Goal: Feedback & Contribution: Contribute content

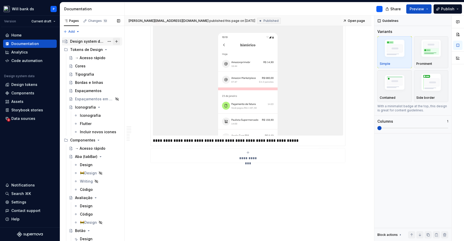
click at [116, 40] on button "Page tree" at bounding box center [116, 41] width 7 height 7
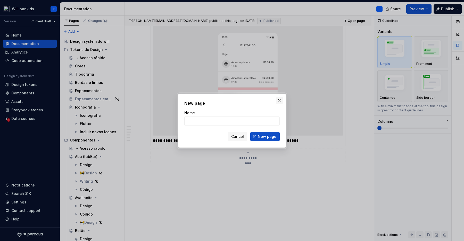
click at [277, 100] on button "button" at bounding box center [279, 100] width 7 height 7
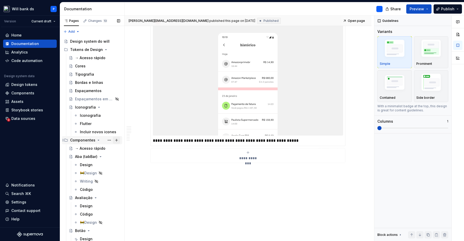
click at [118, 141] on button "Page tree" at bounding box center [116, 140] width 7 height 7
type textarea "*"
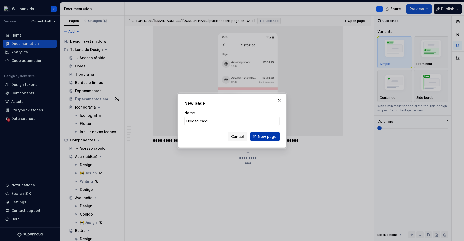
type input "Upload card"
click at [266, 137] on span "New page" at bounding box center [267, 136] width 19 height 5
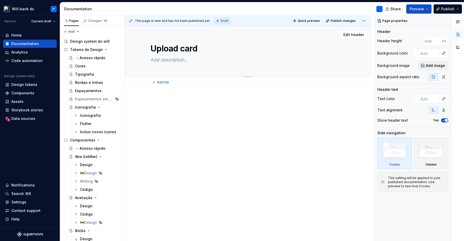
click at [188, 50] on textarea "Upload card" at bounding box center [246, 49] width 195 height 12
click at [192, 50] on textarea "Upload card" at bounding box center [246, 49] width 195 height 12
type textarea "*"
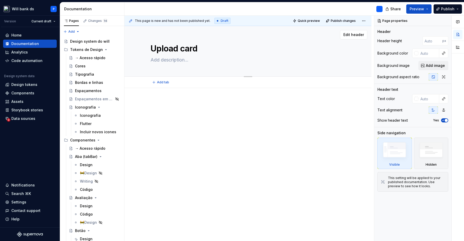
type textarea "Upload"
type textarea "*"
type textarea "Upload"
click at [183, 51] on textarea "Upload" at bounding box center [246, 49] width 195 height 12
click at [163, 60] on textarea at bounding box center [246, 60] width 195 height 8
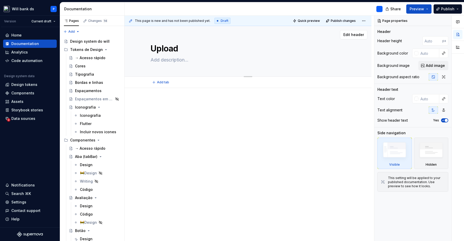
paste textarea "O componente de Upload tem a ação de incluir arquivos de imagens ou PDFs em det…"
type textarea "*"
type textarea "O componente de Upload tem a ação de incluir arquivos de imagens ou PDFs em det…"
click at [263, 61] on textarea "O componente de Upload tem a ação de incluir arquivos de imagens ou PDFs em det…" at bounding box center [246, 63] width 195 height 14
click at [302, 60] on textarea "O componente de Upload tem a ação de incluir arquivos de imagens ou PDFs em det…" at bounding box center [246, 63] width 195 height 14
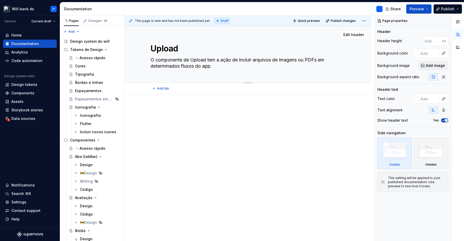
type textarea "*"
type textarea "e componente de Upload tem a ação de incluir arquivos de imagens ou PDFs em det…"
type textarea "*"
type textarea "es componente de Upload tem a ação de incluir arquivos de imagens ou PDFs em de…"
type textarea "*"
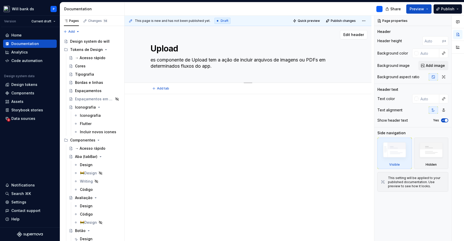
type textarea "ess componente de Upload tem a ação de incluir arquivos de imagens ou PDFs em d…"
type textarea "*"
type textarea "ss componente de Upload tem a ação de incluir arquivos de imagens ou PDFs em de…"
type textarea "*"
type textarea "Ess componente de Upload tem a ação de incluir arquivos de imagens ou PDFs em d…"
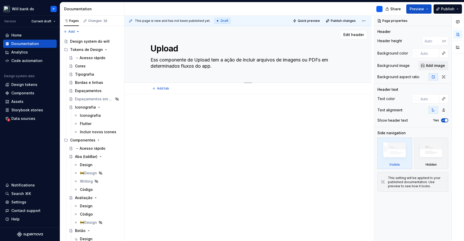
type textarea "*"
type textarea "Esse componente de Upload tem a ação de incluir arquivos de imagens ou PDFs em …"
type textarea "*"
type textarea "Esse componente d tem a ação de incluir arquivos de imagens ou PDFs em determin…"
type textarea "*"
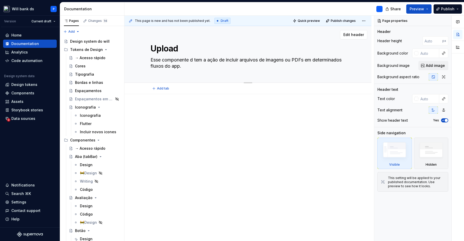
type textarea "Esse componente tem a ação de incluir arquivos de imagens ou PDFs em determinad…"
type textarea "*"
type textarea "Esse componente tem a ação de incluir arquivos de imagens ou PDFs em determinad…"
type textarea "*"
type textarea "Esse componente htem a ação de incluir arquivos de imagens ou PDFs em determina…"
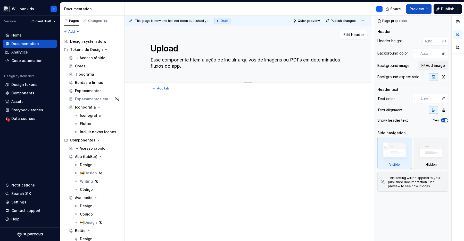
type textarea "*"
type textarea "Esse componente hatem a ação de incluir arquivos de imagens ou PDFs em determin…"
type textarea "*"
type textarea "Esse componente habtem a ação de incluir arquivos de imagens ou PDFs em determi…"
type textarea "*"
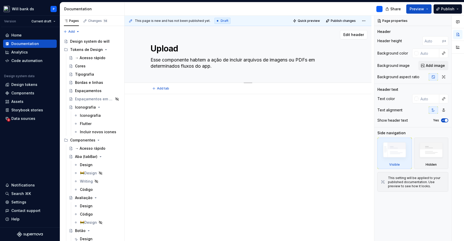
type textarea "Esse componente habitem a ação de incluir arquivos de imagens ou PDFs em determ…"
type textarea "*"
type textarea "Esse componente habiltem a ação de incluir arquivos de imagens ou PDFs em deter…"
type textarea "*"
type textarea "Esse componente habilitem a ação de incluir arquivos de imagens ou PDFs em dete…"
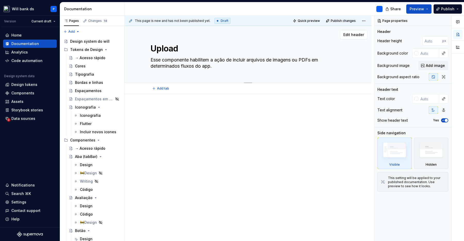
type textarea "*"
type textarea "Esse componente habilittem a ação de incluir arquivos de imagens ou PDFs em det…"
type textarea "*"
type textarea "Esse componente habilitatem a ação de incluir arquivos de imagens ou PDFs em de…"
type textarea "*"
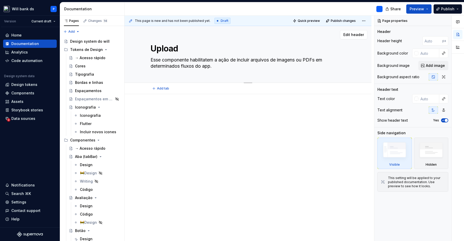
type textarea "Esse componente habilita tem a ação de incluir arquivos de imagens ou PDFs em d…"
type textarea "*"
type textarea "Esse componente habilita otem a ação de incluir arquivos de imagens ou PDFs em …"
type textarea "*"
type textarea "Esse componente habilita o tem a ação de incluir arquivos de imagens ou PDFs em…"
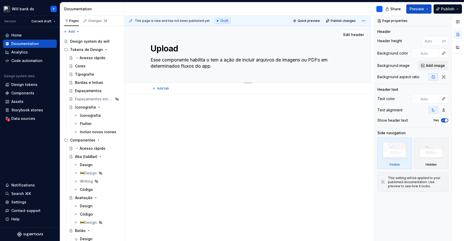
type textarea "*"
type textarea "Esse componente habilita o utem a ação de incluir arquivos de imagens ou PDFs e…"
type textarea "*"
type textarea "Esse componente habilita o ustem a ação de incluir arquivos de imagens ou PDFs …"
type textarea "*"
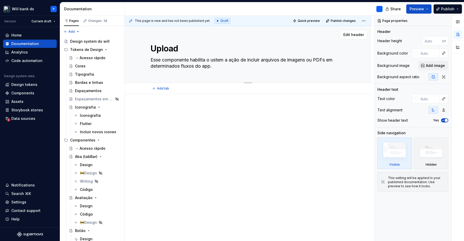
type textarea "Esse componente habilita o usutem a ação de incluir arquivos de imagens ou PDFs…"
type textarea "*"
type textarea "Esse componente habilita o usu´tem a ação de incluir arquivos de imagens ou PDF…"
type textarea "*"
type textarea "Esse componente habilita o usuátem a ação de incluir arquivos de imagens ou PDF…"
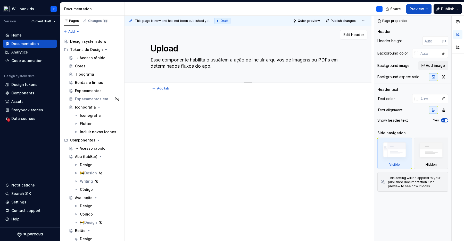
type textarea "*"
type textarea "Esse componente habilita o usuártem a ação de incluir arquivos de imagens ou PD…"
type textarea "*"
type textarea "Esse componente habilita o usuáritem a ação de incluir arquivos de imagens ou P…"
type textarea "*"
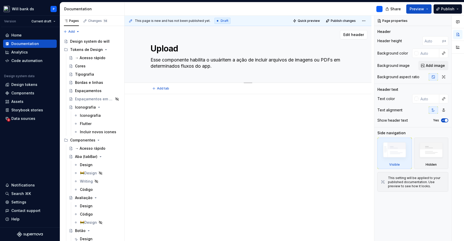
type textarea "Esse componente habilita o usuáriotem a ação de incluir arquivos de imagens ou …"
type textarea "*"
type textarea "Esse componente habilita o usuário tem a ação de incluir arquivos de imagens ou…"
type textarea "*"
type textarea "Esse componente habilita o usuário atem a ação de incluir arquivos de imagens o…"
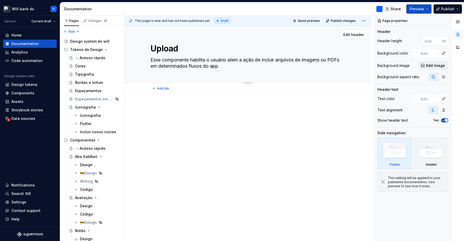
type textarea "*"
type textarea "Esse componente habilita o usuário a tem a ação de incluir arquivos de imagens …"
type textarea "*"
type textarea "Esse componente petem a ação de incluir arquivos de imagens ou PDFs em determin…"
type textarea "*"
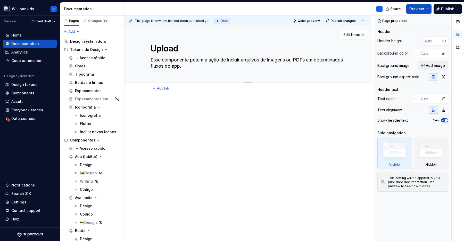
type textarea "Esse componente pertem a ação de incluir arquivos de imagens ou PDFs em determi…"
type textarea "*"
type textarea "Esse componente permtem a ação de incluir arquivos de imagens ou PDFs em determ…"
type textarea "*"
type textarea "Esse componente permitem a ação de incluir arquivos de imagens ou PDFs em deter…"
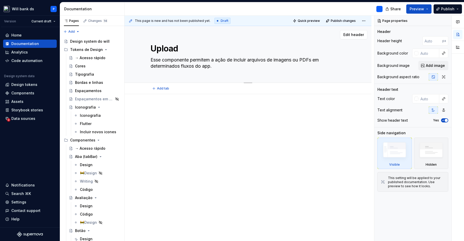
type textarea "*"
type textarea "Esse componente permittem a ação de incluir arquivos de imagens ou PDFs em dete…"
type textarea "*"
type textarea "Esse componente permitetem a ação de incluir arquivos de imagens ou PDFs em det…"
type textarea "*"
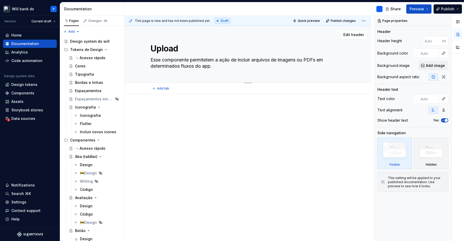
type textarea "Esse componente permite tem a ação de incluir arquivos de imagens ou PDFs em de…"
type textarea "*"
type textarea "Esse componente permite qtem a ação de incluir arquivos de imagens ou PDFs em d…"
type textarea "*"
type textarea "Esse componente permite qutem a ação de incluir arquivos de imagens ou PDFs em …"
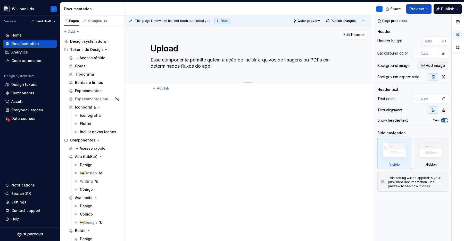
type textarea "*"
type textarea "Esse componente permite quetem a ação de incluir arquivos de imagens ou PDFs em…"
type textarea "*"
type textarea "Esse componente permite que tem a ação de incluir arquivos de imagens ou PDFs e…"
type textarea "*"
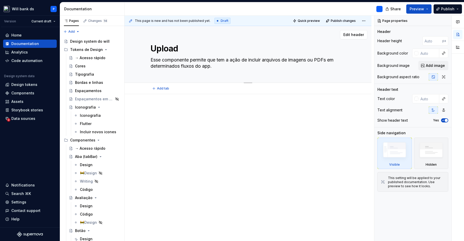
type textarea "Esse componente permite que otem a ação de incluir arquivos de imagens ou PDFs …"
type textarea "*"
type textarea "Esse componente permite que o tem a ação de incluir arquivos de imagens ou PDFs…"
type textarea "*"
type textarea "Esse componente permite que o utem a ação de incluir arquivos de imagens ou PDF…"
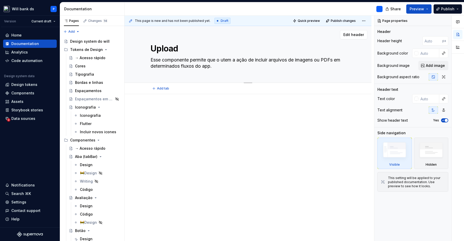
type textarea "*"
type textarea "Esse componente permite que o ustem a ação de incluir arquivos de imagens ou PD…"
type textarea "*"
type textarea "Esse componente permite que o usutem a ação de incluir arquivos de imagens ou P…"
type textarea "*"
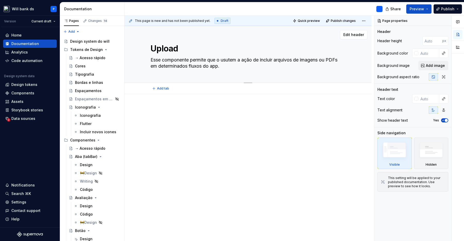
type textarea "Esse componente permite que o usu´tem a ação de incluir arquivos de imagens ou …"
type textarea "*"
type textarea "Esse componente permite que o usuátem a ação de incluir arquivos de imagens ou …"
type textarea "*"
type textarea "Esse componente permite que o usuártem a ação de incluir arquivos de imagens ou…"
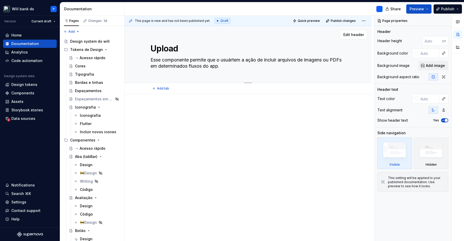
type textarea "*"
type textarea "Esse componente permite que o usuáriotem a ação de incluir arquivos de imagens …"
type textarea "*"
type textarea "Esse componente permite que o usuário tem a ação de incluir arquivos de imagens…"
type textarea "*"
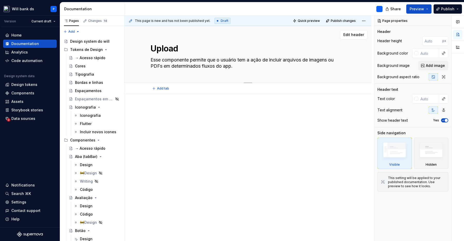
type textarea "Esse componente permite que atem a ação de incluir arquivos de imagens ou PDFs …"
type textarea "*"
type textarea "Esse componente permite que astem a ação de incluir arquivos de imagens ou PDFs…"
type textarea "*"
type textarea "Esse componente permite que as tem a ação de incluir arquivos de imagens ou PDF…"
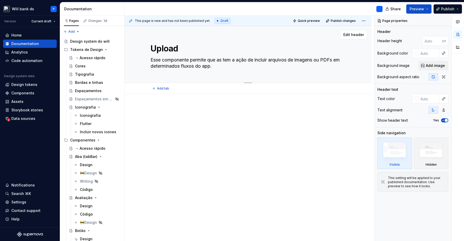
type textarea "*"
type textarea "Esse componente permite que as ptem a ação de incluir arquivos de imagens ou PD…"
type textarea "*"
type textarea "Esse componente permite que as petem a ação de incluir arquivos de imagens ou P…"
type textarea "*"
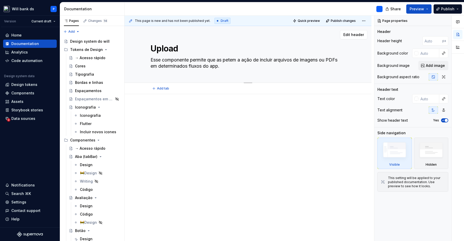
type textarea "Esse componente permite que as pestem a ação de incluir arquivos de imagens ou …"
type textarea "*"
type textarea "Esse componente permite que as pesstem a ação de incluir arquivos de imagens ou…"
type textarea "*"
type textarea "Esse componente permite que as pessotem a ação de incluir arquivos de imagens o…"
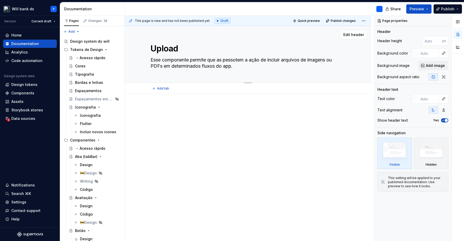
type textarea "*"
type textarea "Esse componente permite que as pessoatem a ação de incluir arquivos de imagens …"
type textarea "*"
type textarea "Esse componente permite que as pessoastem a ação de incluir arquivos de imagens…"
type textarea "*"
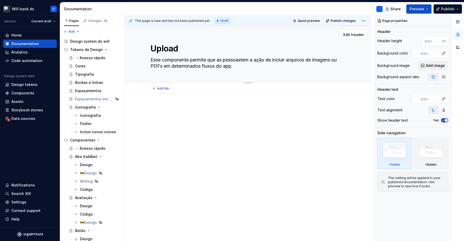
type textarea "Esse componente permite que as pessoas tem a ação de incluir arquivos de imagen…"
type textarea "*"
type textarea "Esse componente permite que as pessoas etem a ação de incluir arquivos de image…"
type textarea "*"
type textarea "Esse componente permite que as pessoas entem a ação de incluir arquivos de imag…"
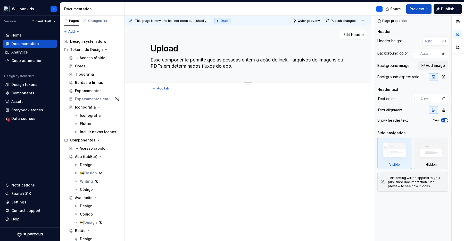
type textarea "*"
type textarea "Esse componente permite que as pessoas envtem a ação de incluir arquivos de ima…"
type textarea "*"
type textarea "Esse componente permite que as pessoas envitem a ação de incluir arquivos de im…"
type textarea "*"
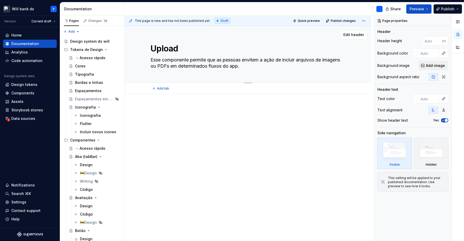
type textarea "Esse componente permite que as pessoas envietem a ação de incluir arquivos de i…"
type textarea "*"
type textarea "Esse componente permite que as pessoas enviemtem a ação de incluir arquivos de …"
type textarea "*"
type textarea "Esse componente permite que as pessoas enviem tem a ação de incluir arquivos de…"
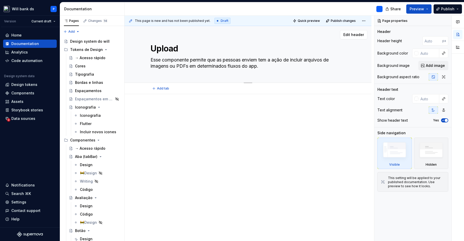
type textarea "*"
type textarea "Esse componente permite que as pessoas i arquivos de imagens ou PDFs em determi…"
type textarea "*"
type textarea "Esse componente permite que as pessoas in arquivos de imagens ou PDFs em determ…"
type textarea "*"
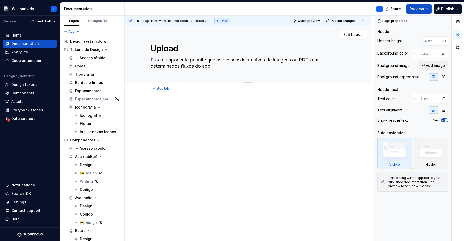
type textarea "Esse componente permite que as pessoas inc arquivos de imagens ou PDFs em deter…"
type textarea "*"
type textarea "Esse componente permite que as pessoas incl arquivos de imagens ou PDFs em dete…"
type textarea "*"
type textarea "Esse componente permite que as pessoas inclu arquivos de imagens ou PDFs em det…"
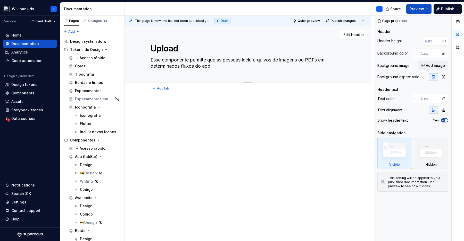
type textarea "*"
type textarea "Esse componente permite que as pessoas inclua arquivos de imagens ou PDFs em de…"
type textarea "*"
type textarea "Esse componente permite que as pessoas incluam arquivos de imagens ou PDFs em d…"
type textarea "*"
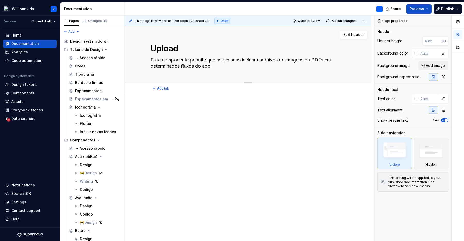
type textarea "Esse componente permite que as pessoas incluam arquivos de imagens ou PDFs em d…"
type textarea "*"
type textarea "Esse componente permite que as pessoas incluam e arquivos de imagens ou PDFs em…"
type textarea "*"
type textarea "Esse componente permite que as pessoas incluam e arquivos de imagens ou PDFs em…"
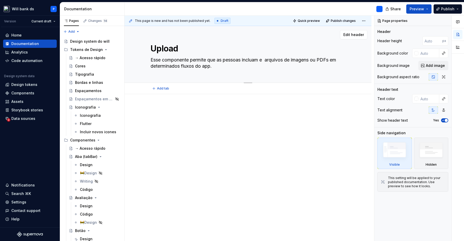
type textarea "*"
type textarea "Esse componente permite que as pessoas incluam e e arquivos de imagens ou PDFs …"
type textarea "*"
type textarea "Esse componente permite que as pessoas incluam e en arquivos de imagens ou PDFs…"
type textarea "*"
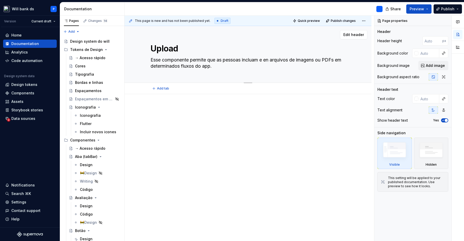
type textarea "Esse componente permite que as pessoas incluam e env arquivos de imagens ou PDF…"
type textarea "*"
type textarea "Esse componente permite que as pessoas incluam e envi arquivos de imagens ou PD…"
type textarea "*"
type textarea "Esse componente permite que as pessoas incluam e envie arquivos de imagens ou P…"
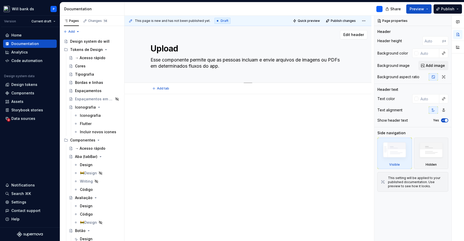
type textarea "*"
type textarea "Esse componente permite que as pessoas incluam e enviem arquivos de imagens ou …"
type textarea "*"
type textarea "Esse componente permite que as pessoas incluam e enviem arquivos de imagens ou …"
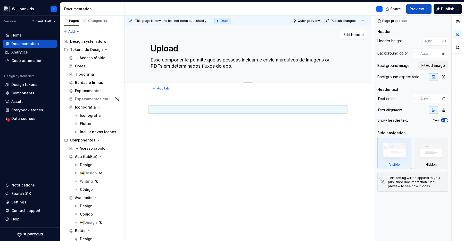
click at [279, 69] on textarea "Esse componente permite que as pessoas incluam e enviem arquivos de imagens ou …" at bounding box center [246, 63] width 195 height 14
click at [256, 66] on textarea "Esse componente permite que as pessoas incluam e enviem arquivos de imagens ou …" at bounding box center [246, 63] width 195 height 14
click at [196, 69] on textarea "Esse componente permite que as pessoas incluam e enviem arquivos de imagens ou …" at bounding box center [246, 63] width 195 height 14
type textarea "*"
type textarea "Esse componente permite que as pessoas incluam e enviem arquivos de imagens ou …"
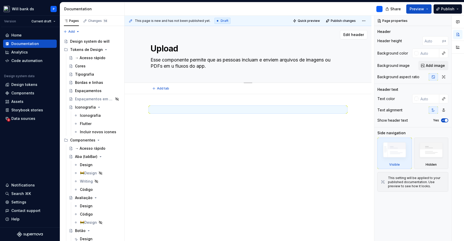
type textarea "*"
type textarea "Esse componente permite que as pessoas incluam e enviem arquivos de imagens ou …"
type textarea "*"
type textarea "Esse componente permite que as pessoas incluam e enviem arquivos de imagens ou …"
type textarea "*"
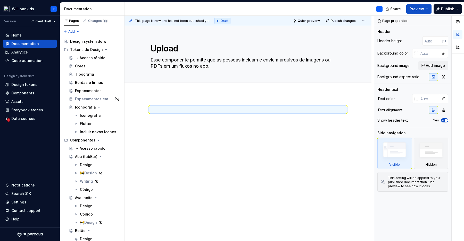
type textarea "Esse componente permite que as pessoas incluam e enviem arquivos de imagens ou …"
click at [180, 116] on div at bounding box center [248, 117] width 195 height 20
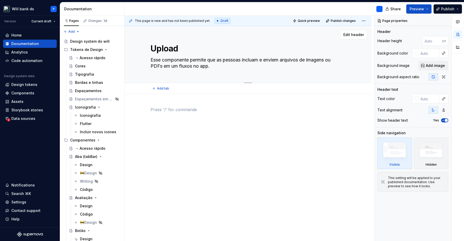
type textarea "*"
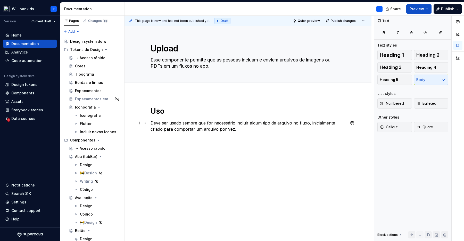
click at [235, 125] on p "Deve ser usado sempre que for necessário incluir algum tipo de arquivo no fluxo…" at bounding box center [248, 126] width 195 height 12
click at [318, 121] on p "Deve ser usado sempre que for necessário incluir algum tipo de arquivo no fluxo…" at bounding box center [248, 126] width 195 height 12
click at [248, 137] on div "Uso Deve ser usado sempre que for necessário incluir algum tipo de arquivo no f…" at bounding box center [248, 123] width 195 height 32
click at [173, 224] on div "Uso Deve ser usado sempre que for necessário incluir algum tipo de arquivo no f…" at bounding box center [247, 173] width 247 height 158
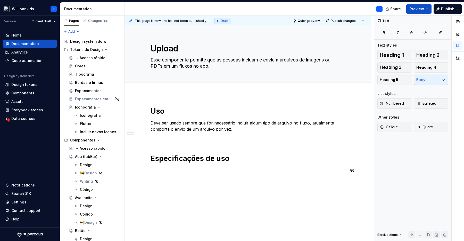
click at [190, 180] on div "Uso Deve ser usado sempre que for necessário incluir algum tipo de arquivo no f…" at bounding box center [248, 143] width 195 height 73
click at [188, 172] on p at bounding box center [248, 171] width 195 height 6
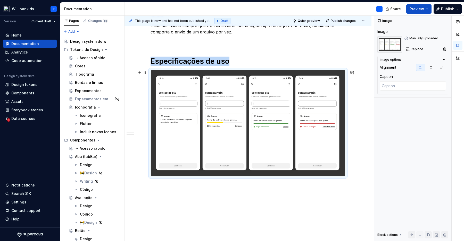
scroll to position [101, 0]
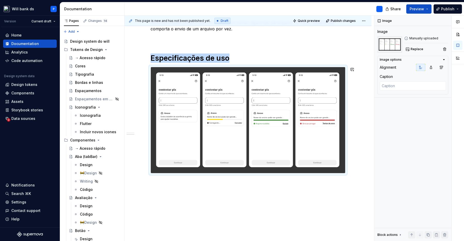
click at [170, 191] on div "Uso Deve ser usado sempre que for necessário incluir algum tipo de arquivo no f…" at bounding box center [247, 123] width 247 height 259
click at [220, 183] on div "Uso Deve ser usado sempre que for necessário incluir algum tipo de arquivo no f…" at bounding box center [247, 123] width 247 height 259
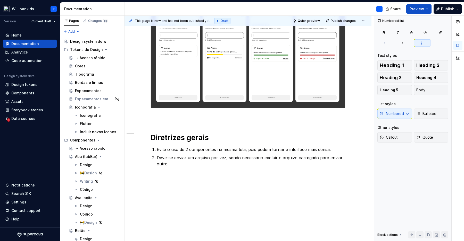
scroll to position [166, 0]
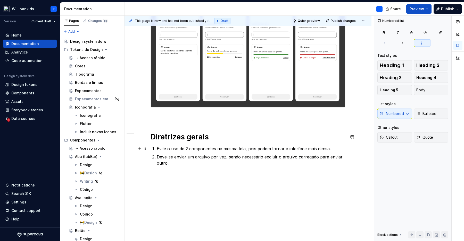
click at [161, 147] on p "Evite o uso de 2 componentes na mesma tela, pois podem tornar a interface mais …" at bounding box center [251, 149] width 189 height 6
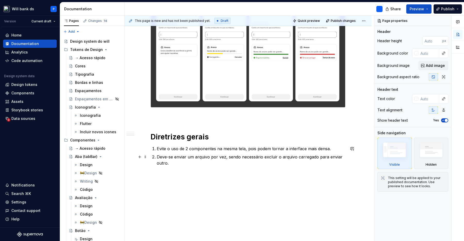
click at [183, 162] on p "Deve-se enviar um arquivo por vez, sendo necessário excluir o arquivo carregado…" at bounding box center [251, 160] width 189 height 12
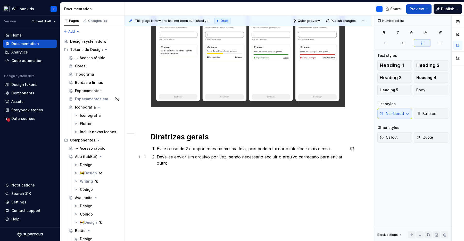
click at [211, 156] on p "Deve-se enviar um arquivo por vez, sendo necessário excluir o arquivo carregado…" at bounding box center [251, 160] width 189 height 12
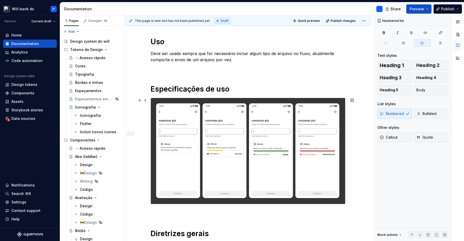
scroll to position [70, 0]
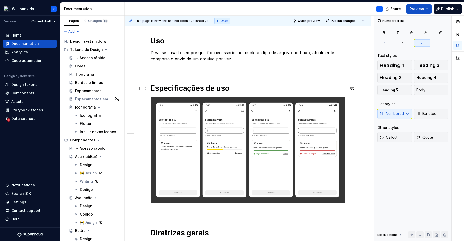
click at [231, 87] on h1 "Especificações de uso" at bounding box center [248, 88] width 195 height 9
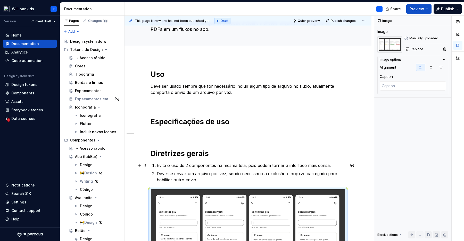
scroll to position [22, 0]
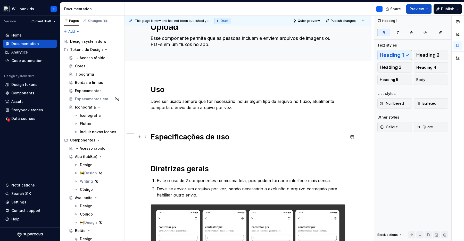
click at [153, 136] on strong "Especificações de uso" at bounding box center [190, 137] width 79 height 9
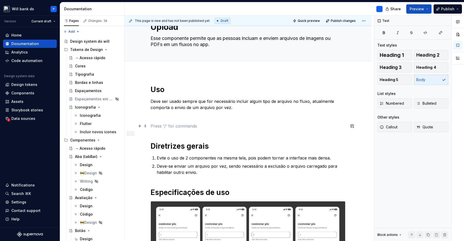
click at [170, 126] on p at bounding box center [248, 126] width 195 height 6
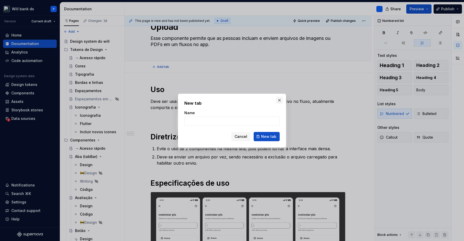
click at [280, 98] on button "button" at bounding box center [279, 100] width 7 height 7
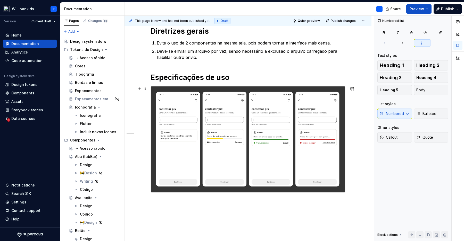
scroll to position [157, 0]
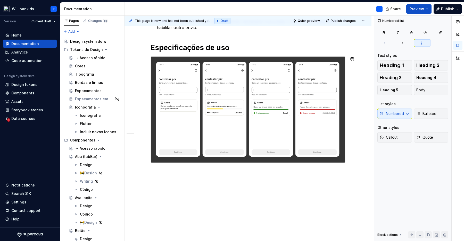
click at [216, 189] on div "Uso Deve ser usado sempre que for necessário incluir algum tipo de arquivo no f…" at bounding box center [247, 89] width 247 height 305
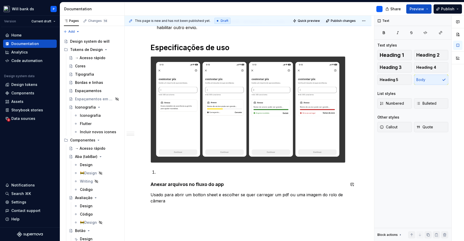
click at [205, 176] on div "Uso Deve ser usado sempre que for necessário incluir algum tipo de arquivo no f…" at bounding box center [248, 76] width 195 height 255
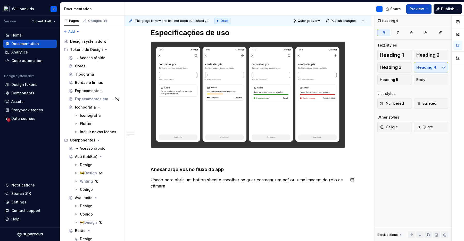
scroll to position [174, 0]
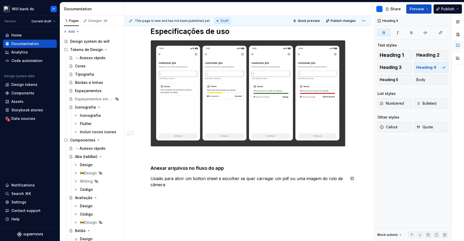
click at [189, 189] on div "Uso Deve ser usado sempre que for necessário incluir algum tipo de arquivo no f…" at bounding box center [248, 63] width 195 height 261
click at [203, 180] on p "Usado para abrir um botton sheet e escolher se quer carregar um pdf ou uma imag…" at bounding box center [248, 182] width 195 height 12
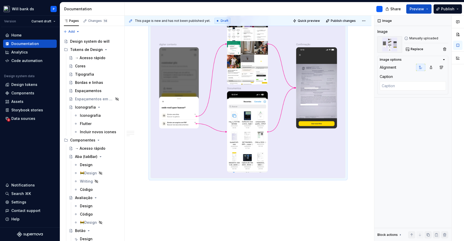
scroll to position [388, 0]
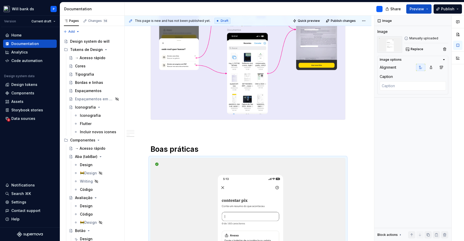
scroll to position [466, 0]
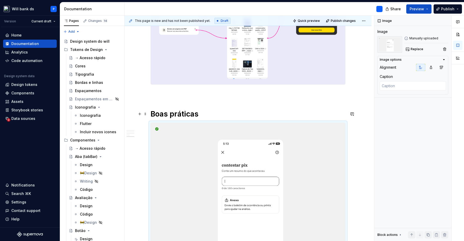
click at [208, 115] on h1 "Boas práticas" at bounding box center [248, 114] width 195 height 9
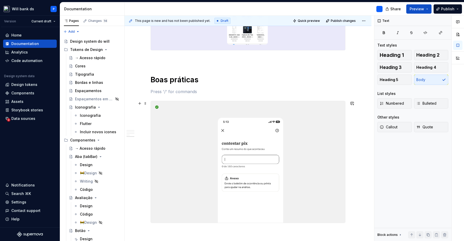
scroll to position [501, 0]
click at [205, 122] on img at bounding box center [248, 162] width 194 height 122
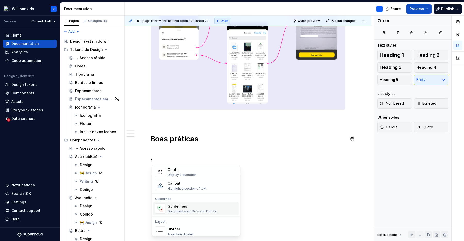
scroll to position [119, 0]
click at [194, 209] on div "Document your Do's and Don'ts." at bounding box center [192, 210] width 49 height 4
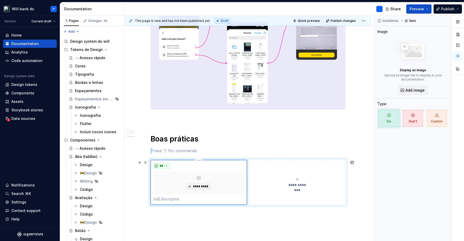
click at [204, 177] on div "*********" at bounding box center [199, 183] width 92 height 23
click at [204, 176] on div "*********" at bounding box center [199, 183] width 92 height 23
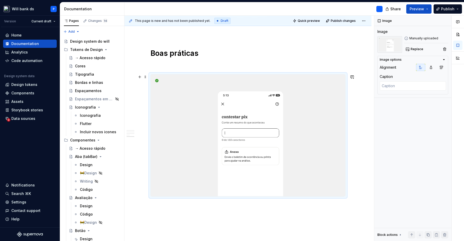
scroll to position [522, 0]
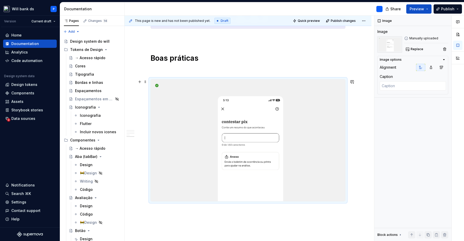
click at [213, 124] on img at bounding box center [248, 141] width 194 height 122
click at [146, 82] on span at bounding box center [145, 81] width 4 height 7
click at [194, 79] on div at bounding box center [248, 140] width 195 height 122
click at [238, 102] on img at bounding box center [248, 141] width 194 height 122
click at [153, 86] on img at bounding box center [248, 141] width 194 height 122
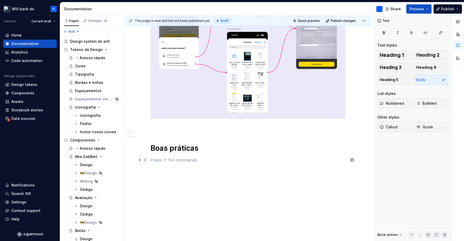
scroll to position [441, 0]
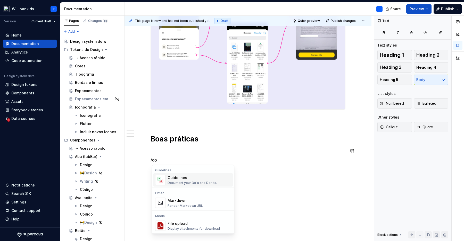
click at [173, 179] on div "Guidelines" at bounding box center [192, 178] width 49 height 5
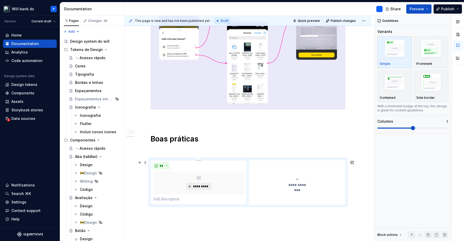
click at [197, 186] on span "*********" at bounding box center [201, 187] width 16 height 4
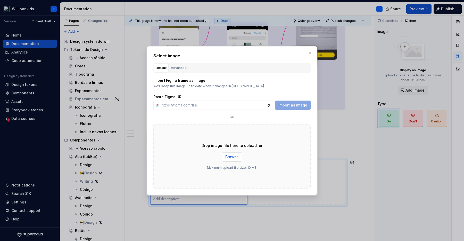
click at [227, 157] on span "Browse" at bounding box center [231, 157] width 13 height 5
type textarea "*"
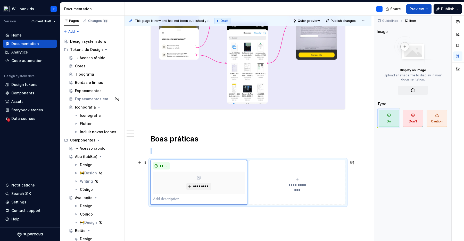
click at [296, 177] on button "**********" at bounding box center [297, 182] width 96 height 45
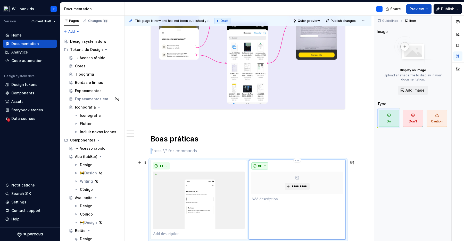
click at [268, 166] on button "**" at bounding box center [259, 166] width 17 height 7
click at [271, 184] on div "Don't" at bounding box center [273, 184] width 10 height 5
click at [297, 178] on icon at bounding box center [297, 178] width 4 height 4
click at [295, 185] on span "*********" at bounding box center [299, 187] width 16 height 4
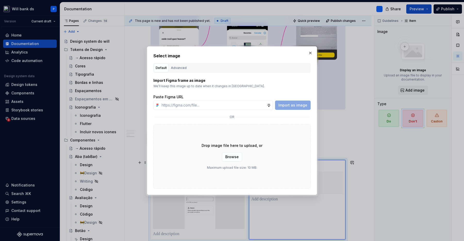
type input "e"
click at [235, 157] on span "Browse" at bounding box center [231, 157] width 13 height 5
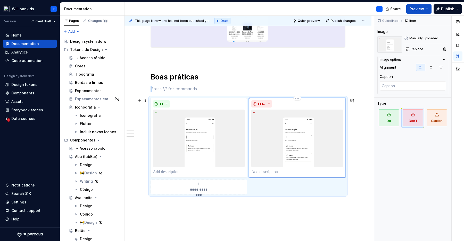
scroll to position [516, 0]
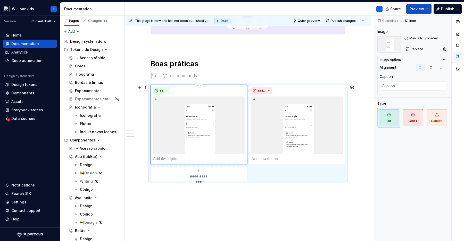
click at [213, 122] on img at bounding box center [199, 125] width 92 height 57
click at [175, 159] on p at bounding box center [199, 159] width 92 height 6
type textarea "*"
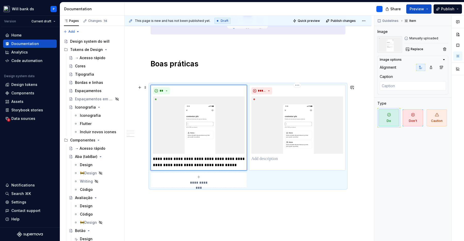
click at [261, 160] on p at bounding box center [297, 159] width 92 height 6
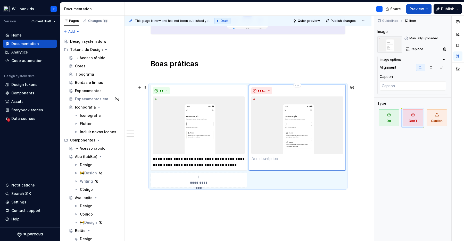
type textarea "*"
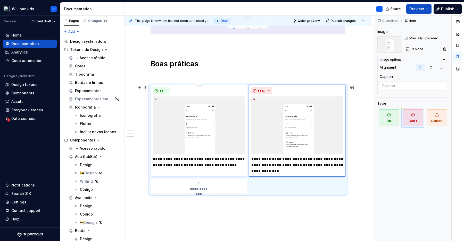
click at [215, 168] on p "**********" at bounding box center [199, 162] width 92 height 12
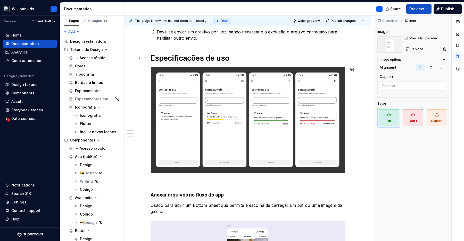
scroll to position [0, 0]
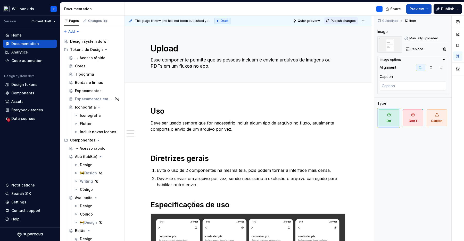
click at [341, 21] on span "Publish changes" at bounding box center [343, 21] width 25 height 4
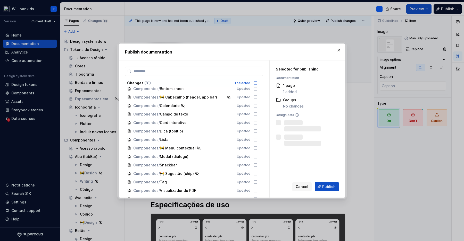
scroll to position [154, 0]
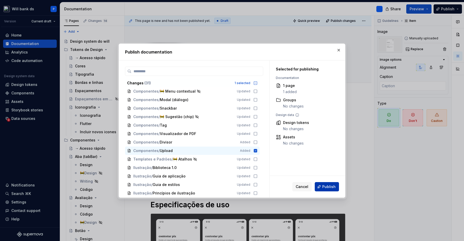
click at [325, 185] on span "Publish" at bounding box center [328, 187] width 13 height 5
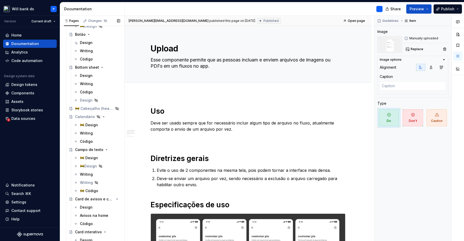
scroll to position [197, 0]
click at [180, 44] on textarea "Upload" at bounding box center [246, 49] width 195 height 12
click at [183, 48] on textarea "Upload" at bounding box center [246, 49] width 195 height 12
type textarea "*"
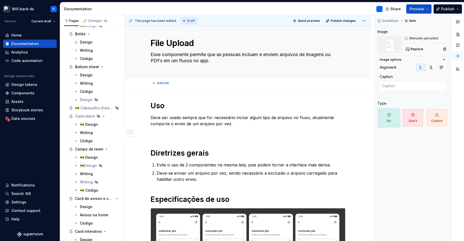
scroll to position [2, 0]
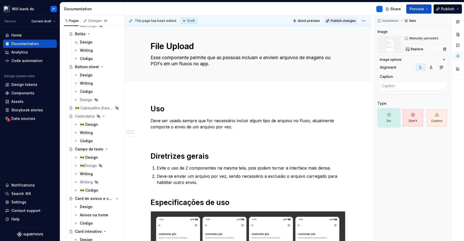
click at [340, 20] on span "Publish changes" at bounding box center [343, 21] width 25 height 4
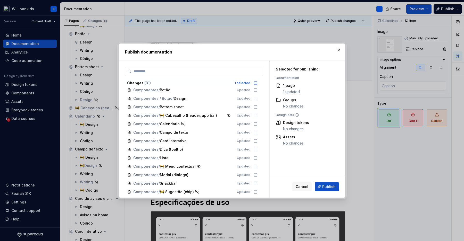
scroll to position [154, 0]
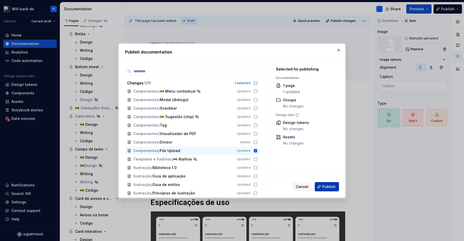
click at [323, 183] on button "Publish" at bounding box center [327, 186] width 24 height 9
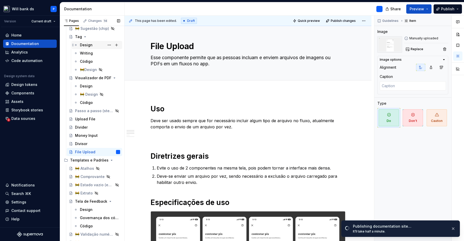
scroll to position [806, 0]
click at [154, 152] on strong "Diretrizes gerais" at bounding box center [180, 156] width 58 height 9
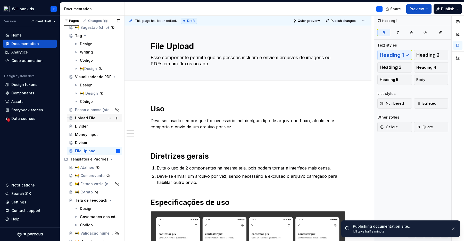
click at [99, 119] on div "Upload File" at bounding box center [97, 118] width 45 height 7
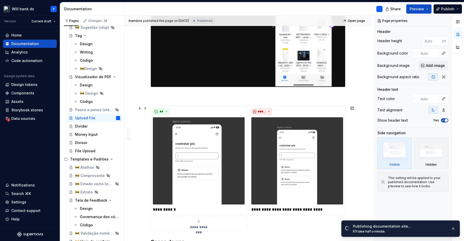
scroll to position [829, 0]
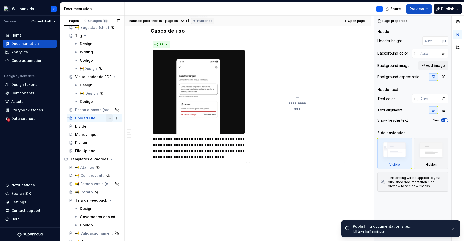
click at [109, 118] on button "Page tree" at bounding box center [109, 118] width 7 height 7
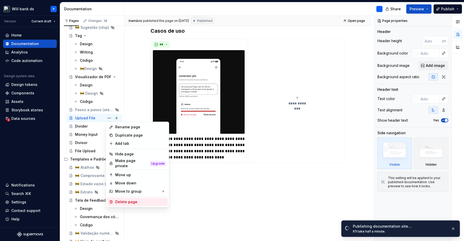
click at [137, 200] on div "Delete page" at bounding box center [140, 202] width 51 height 5
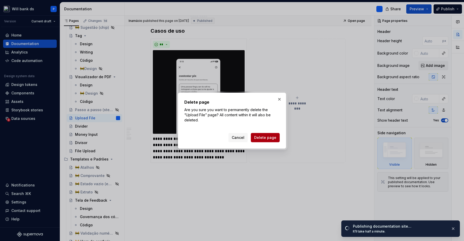
click at [261, 139] on span "Delete page" at bounding box center [265, 137] width 22 height 5
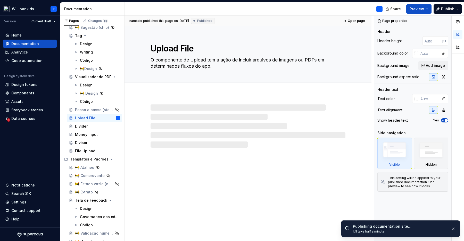
scroll to position [0, 0]
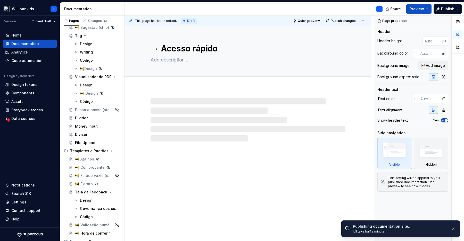
scroll to position [797, 0]
